Goal: Information Seeking & Learning: Check status

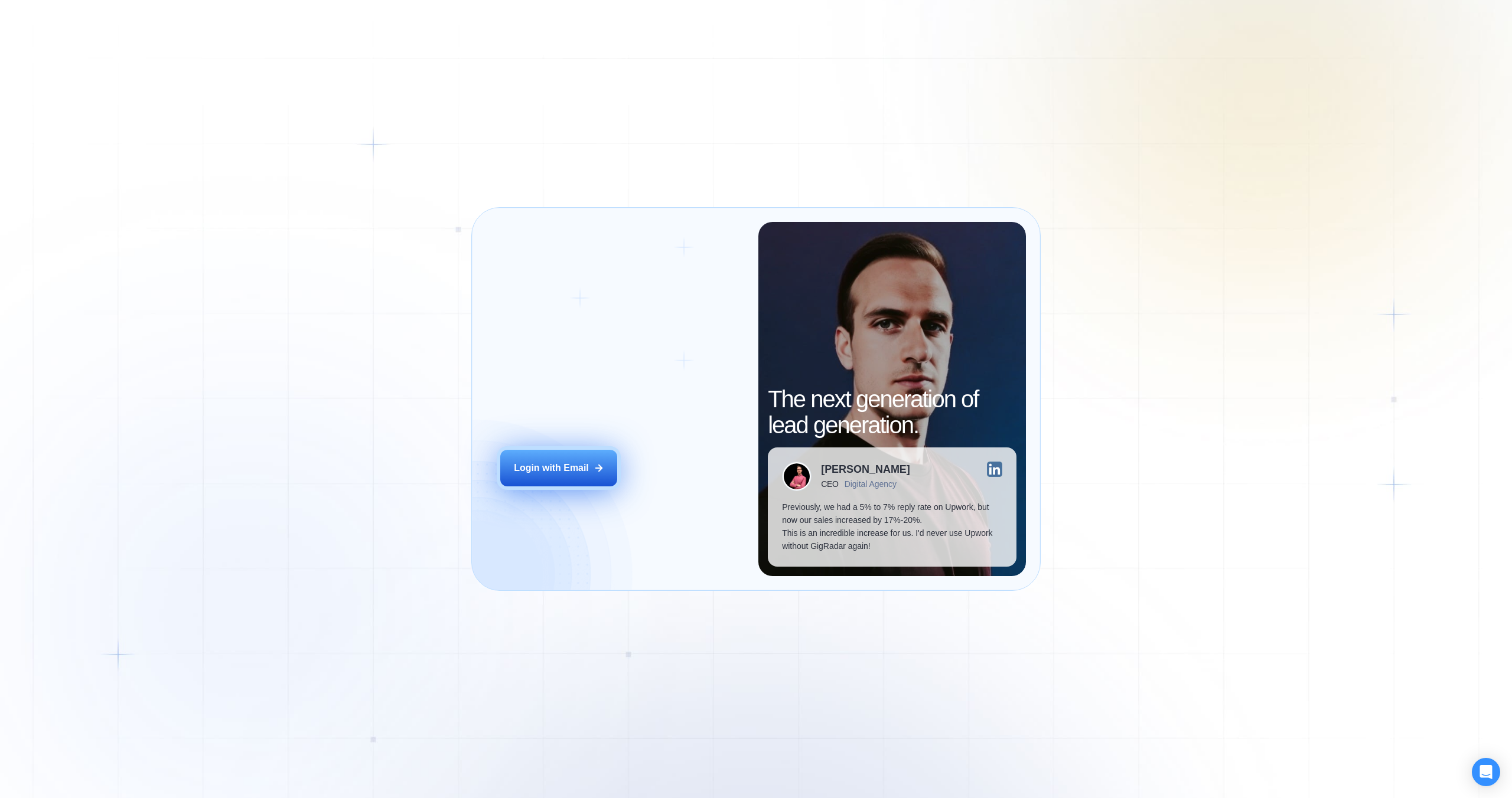
click at [582, 471] on div "Login with Email" at bounding box center [551, 468] width 75 height 13
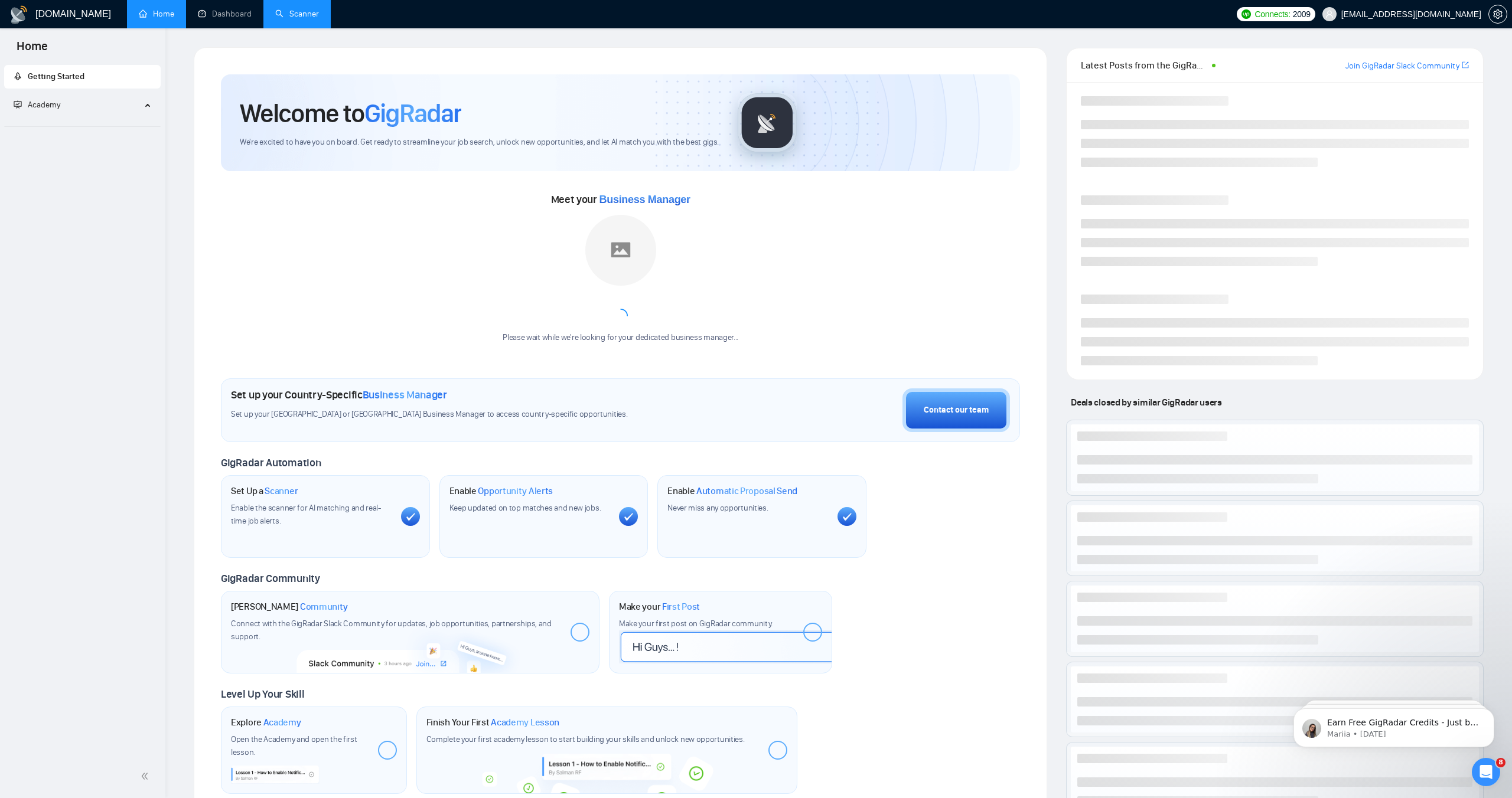
click at [296, 17] on link "Scanner" at bounding box center [296, 13] width 43 height 10
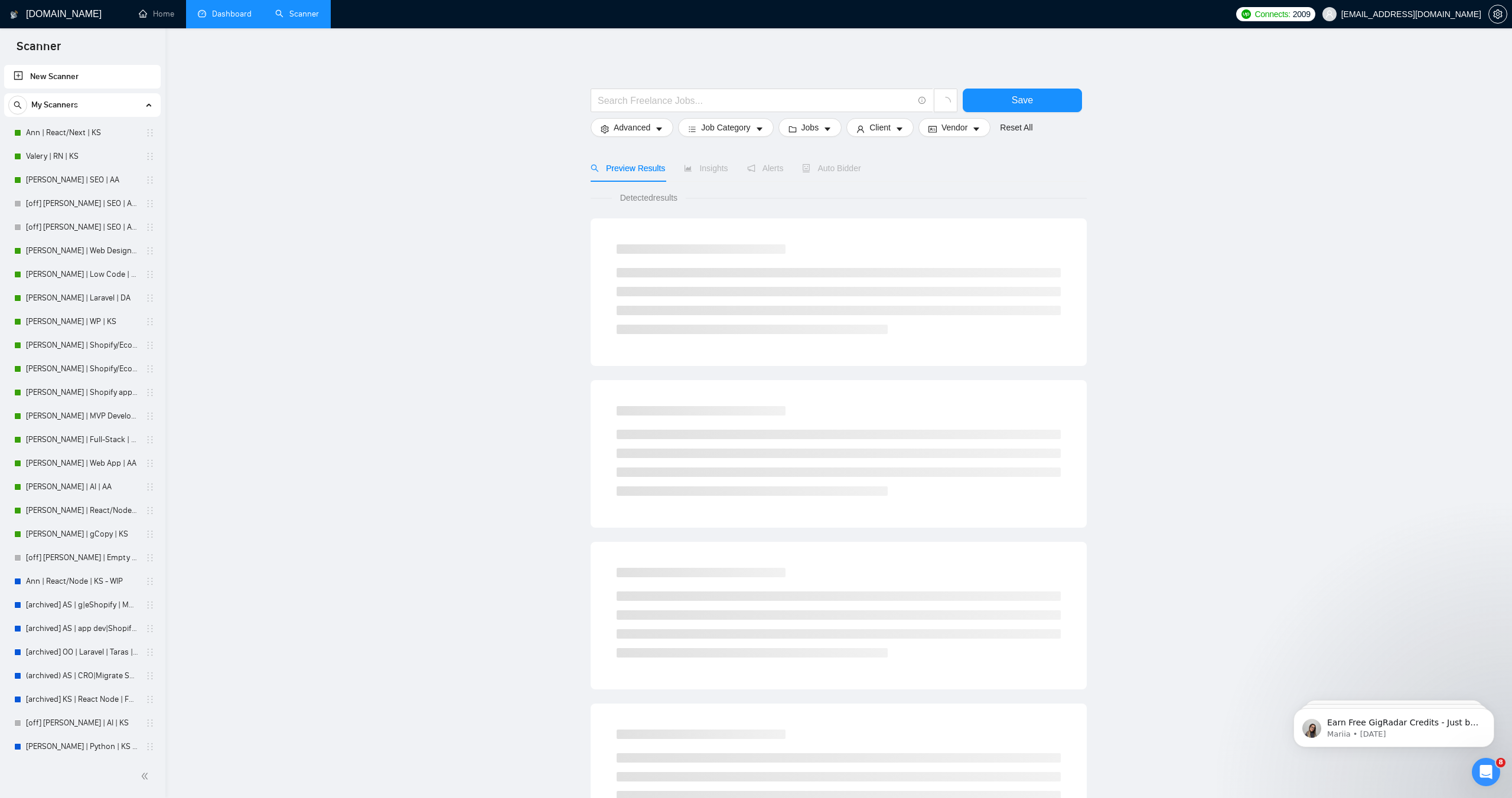
click at [223, 19] on link "Dashboard" at bounding box center [224, 13] width 54 height 10
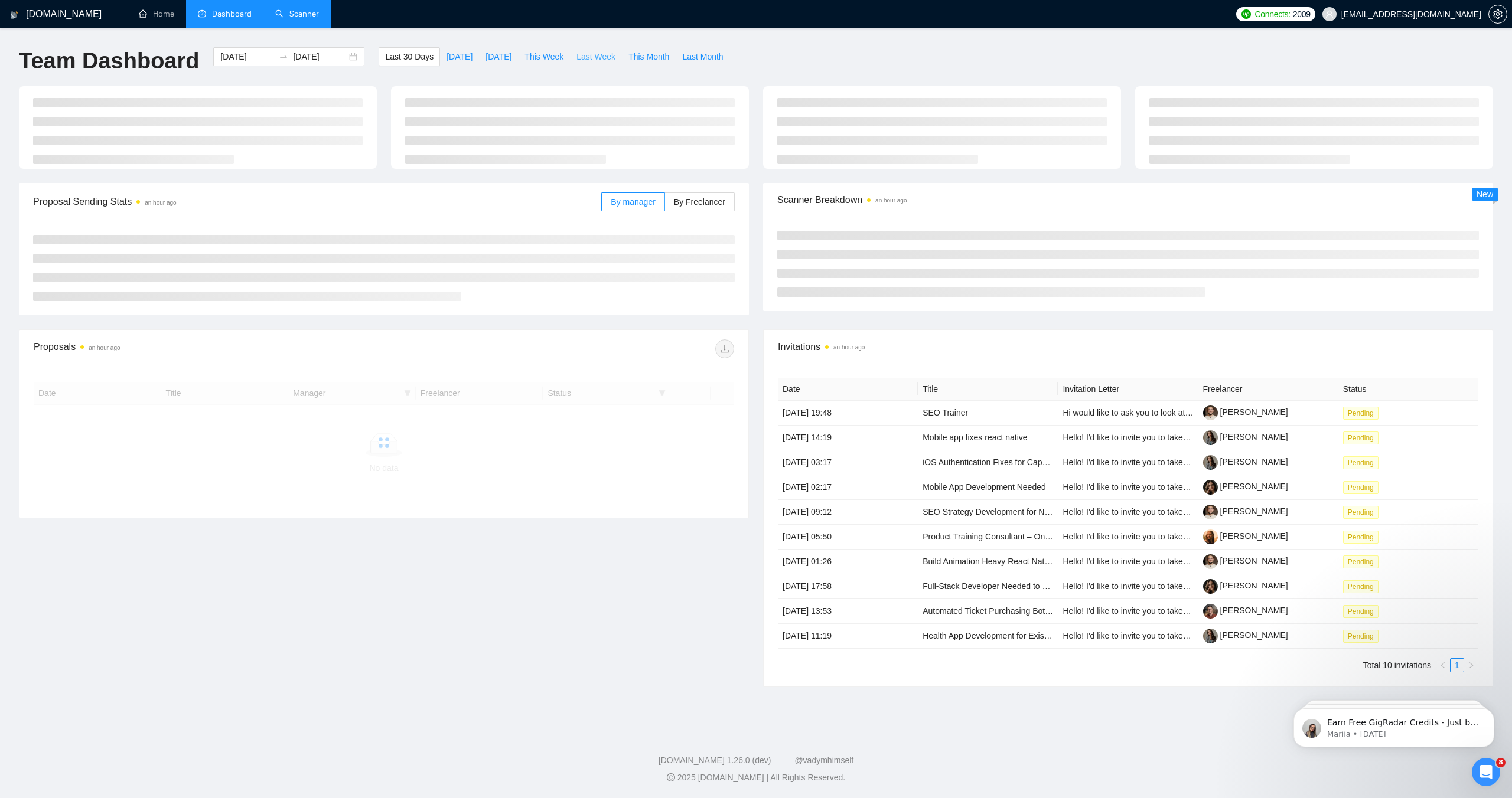
click at [592, 57] on span "Last Week" at bounding box center [596, 57] width 39 height 13
type input "[DATE]"
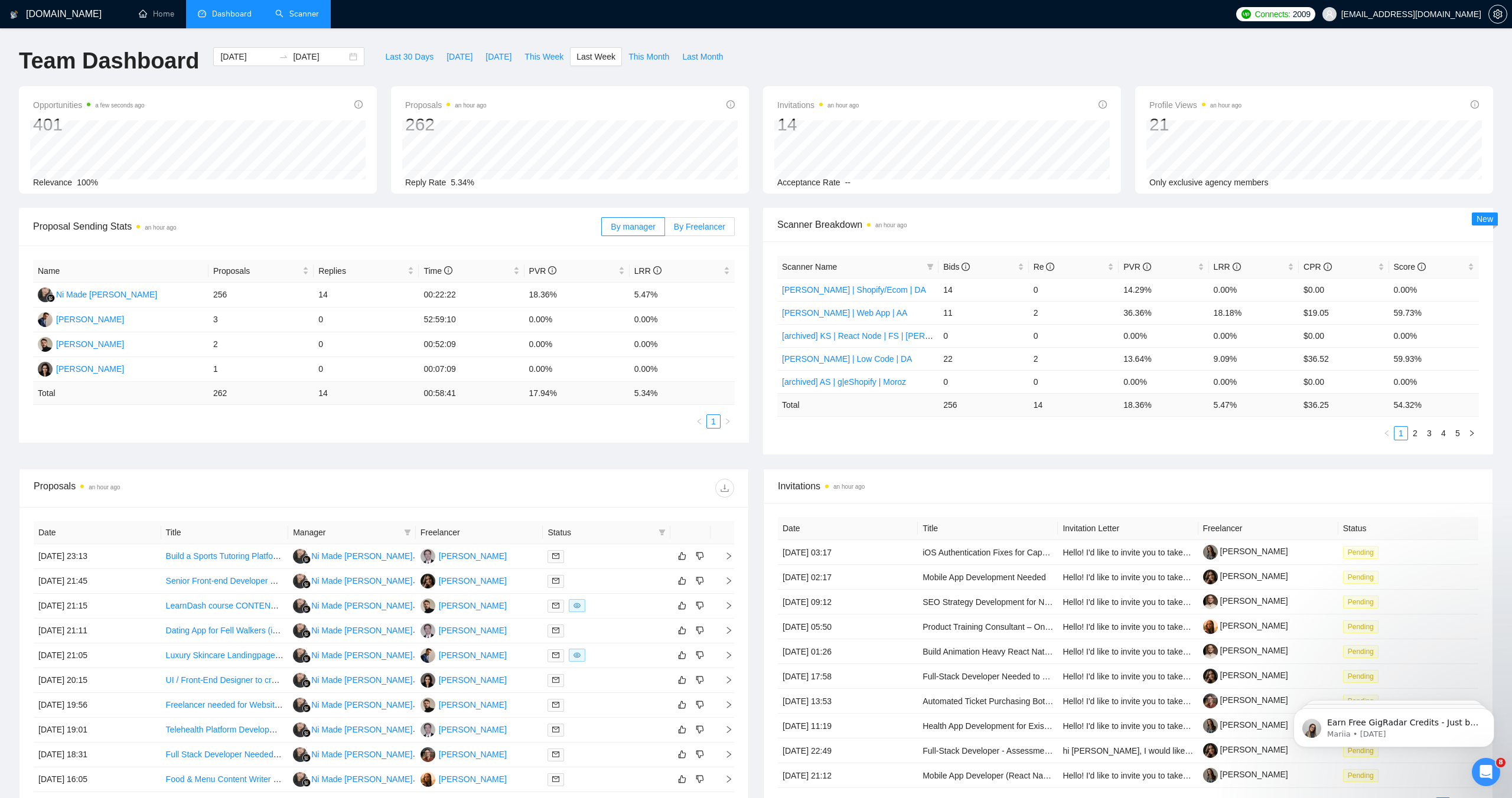
click at [681, 234] on label "By Freelancer" at bounding box center [699, 226] width 70 height 19
click at [665, 230] on input "By Freelancer" at bounding box center [665, 230] width 0 height 0
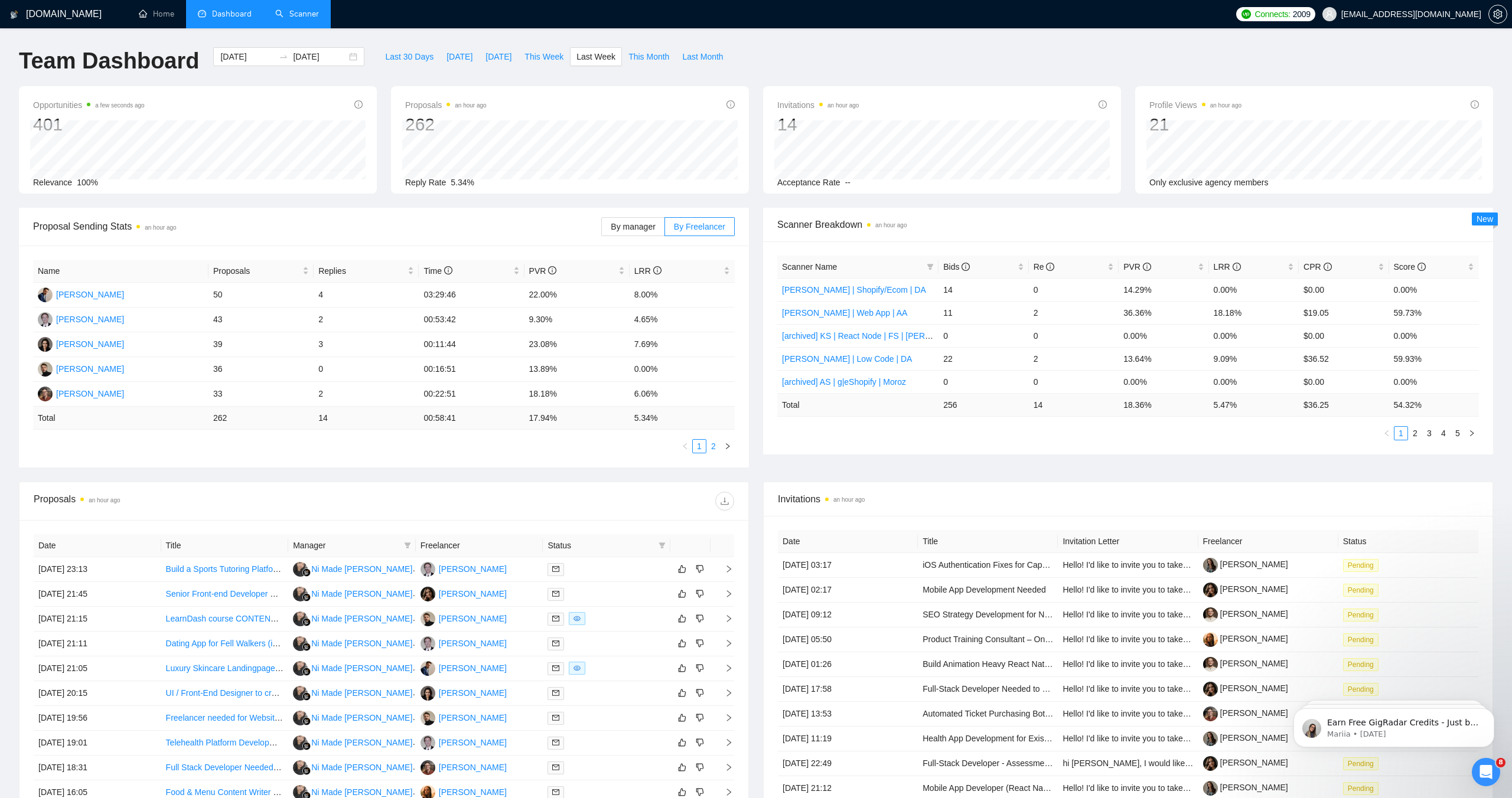
click at [715, 442] on link "2" at bounding box center [713, 446] width 13 height 13
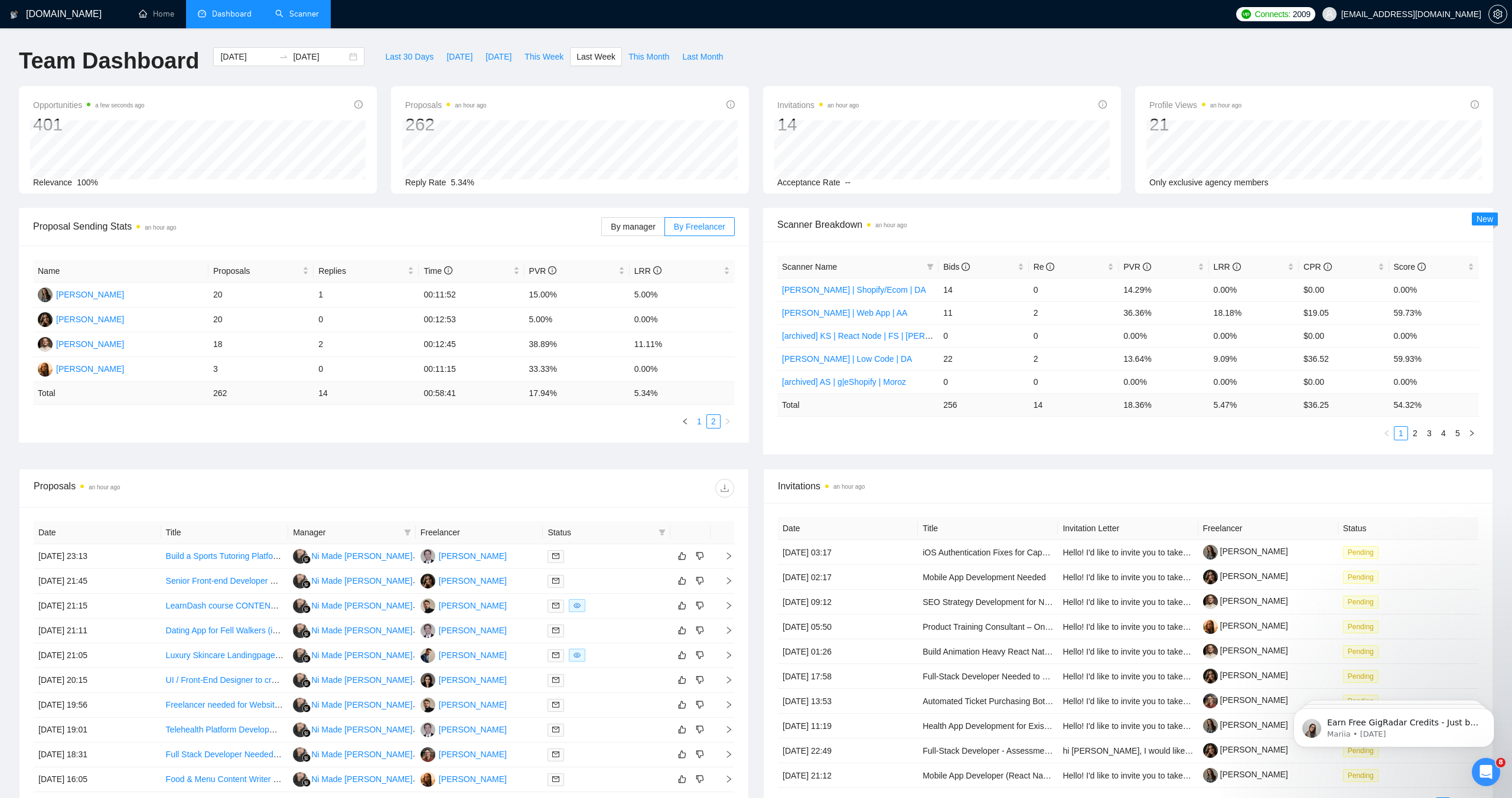
click at [701, 423] on link "1" at bounding box center [699, 422] width 13 height 13
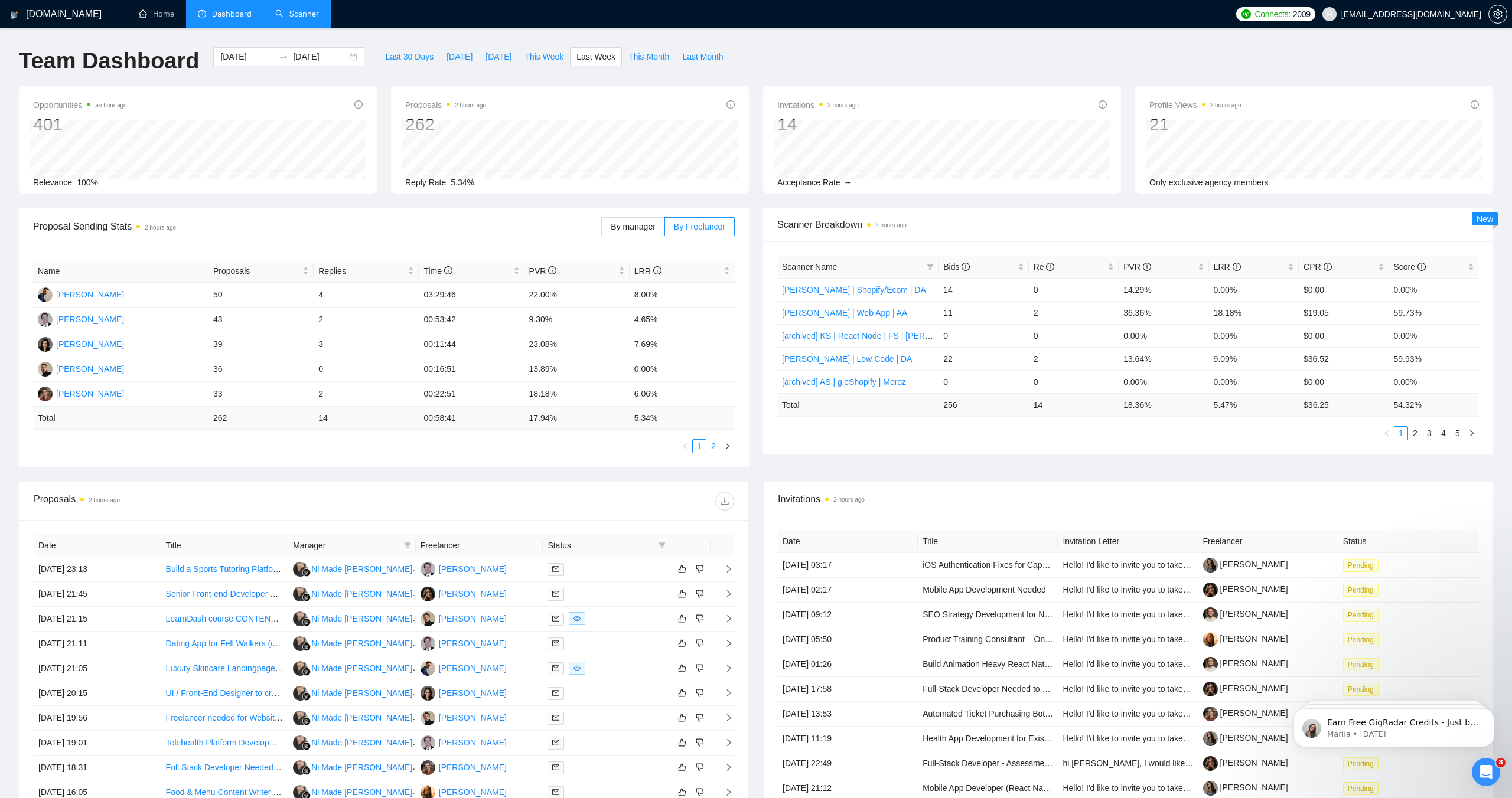
click at [715, 449] on link "2" at bounding box center [713, 446] width 13 height 13
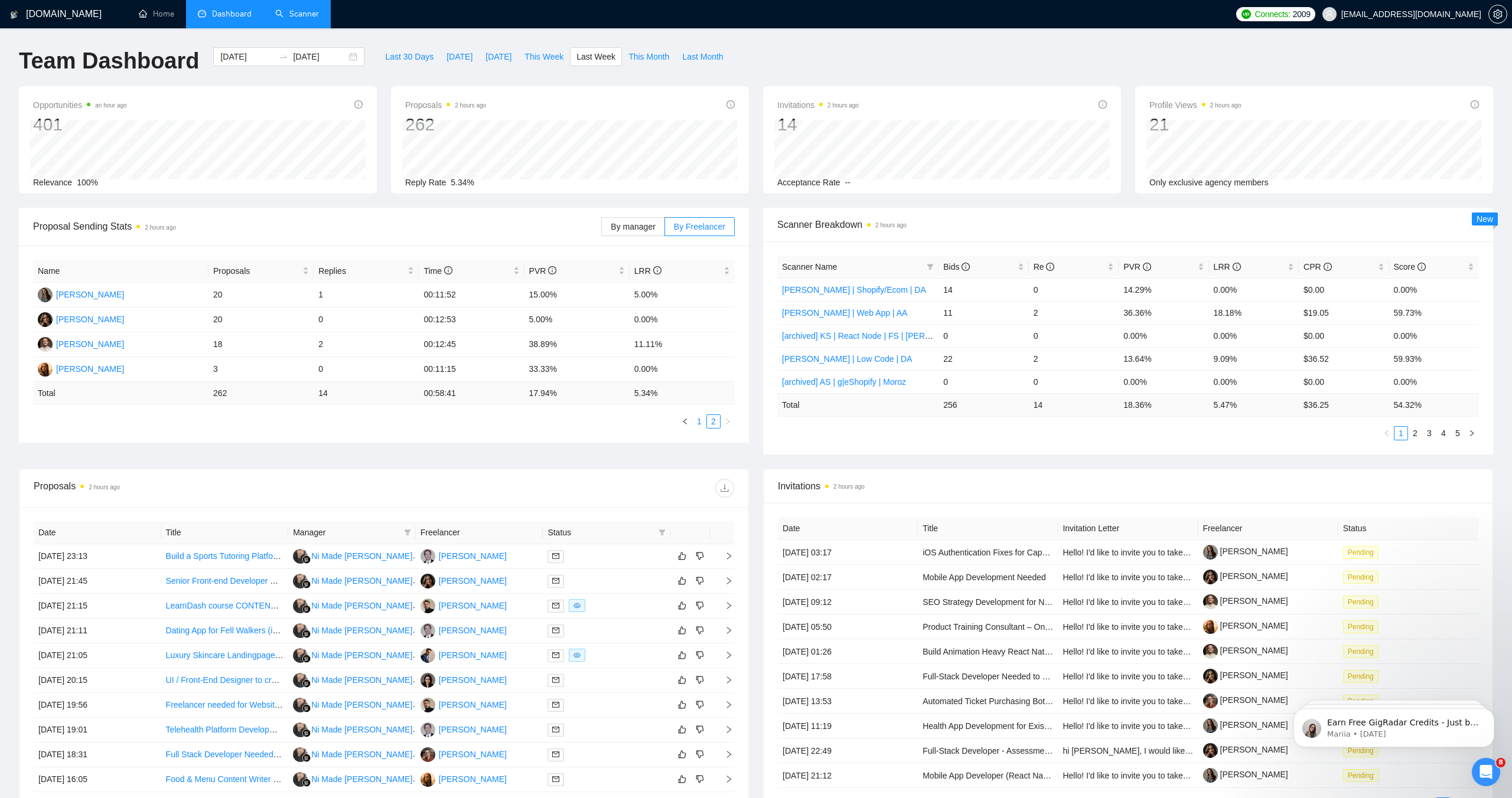
click at [701, 419] on link "1" at bounding box center [699, 422] width 13 height 13
